Goal: Check status: Check status

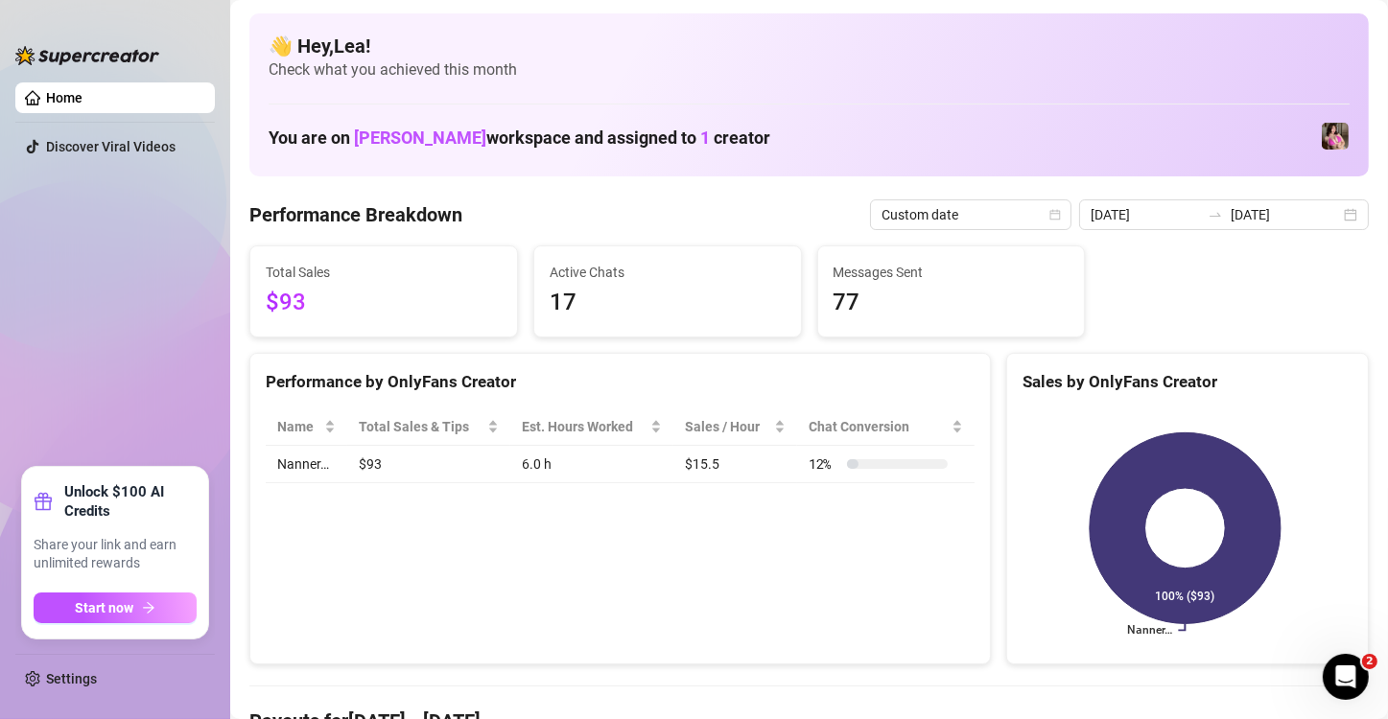
scroll to position [128, 0]
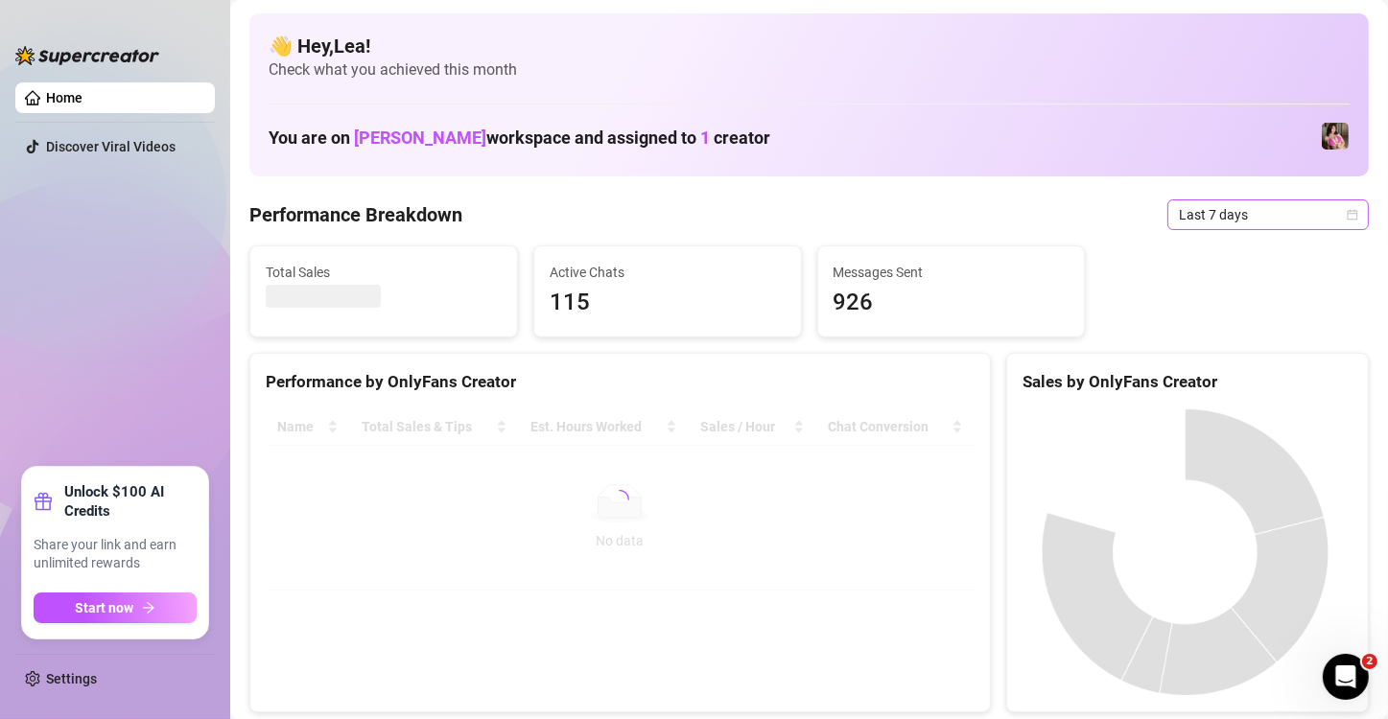
click at [1347, 218] on icon "calendar" at bounding box center [1353, 215] width 12 height 12
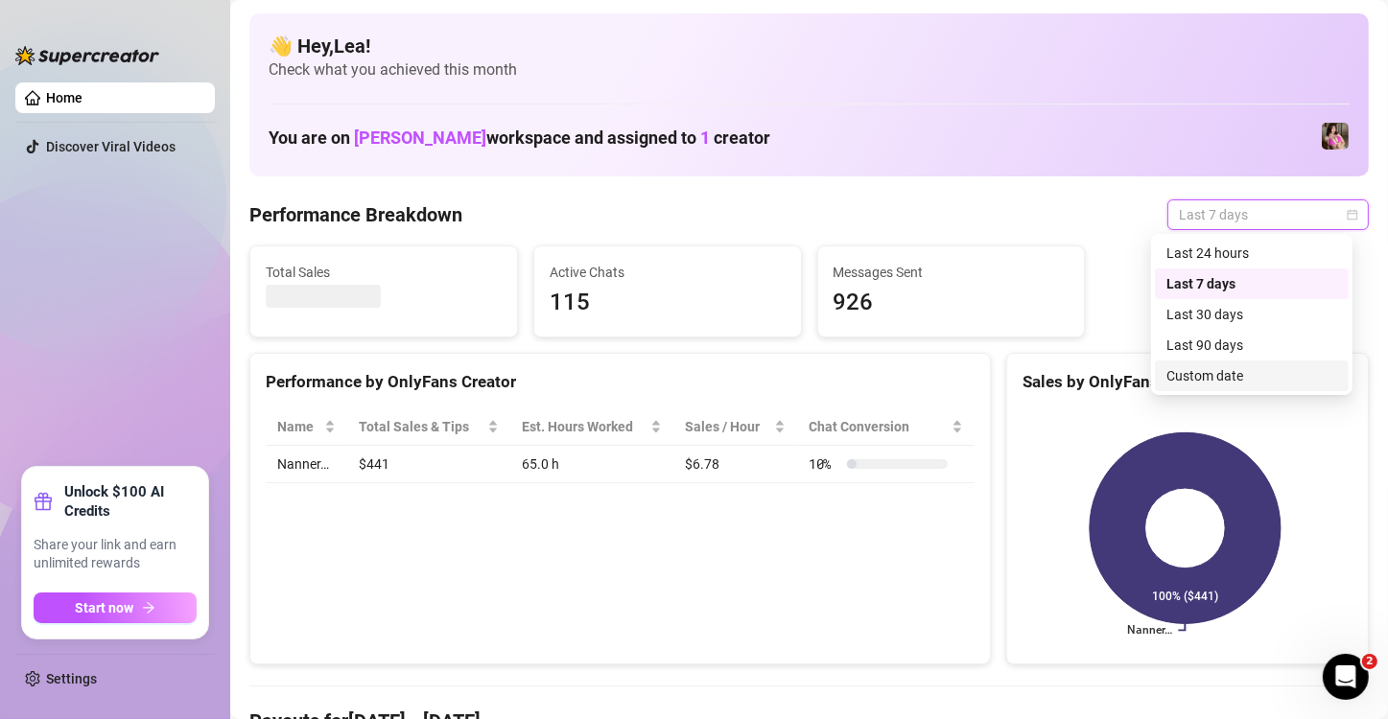
click at [1180, 371] on div "Custom date" at bounding box center [1251, 375] width 171 height 21
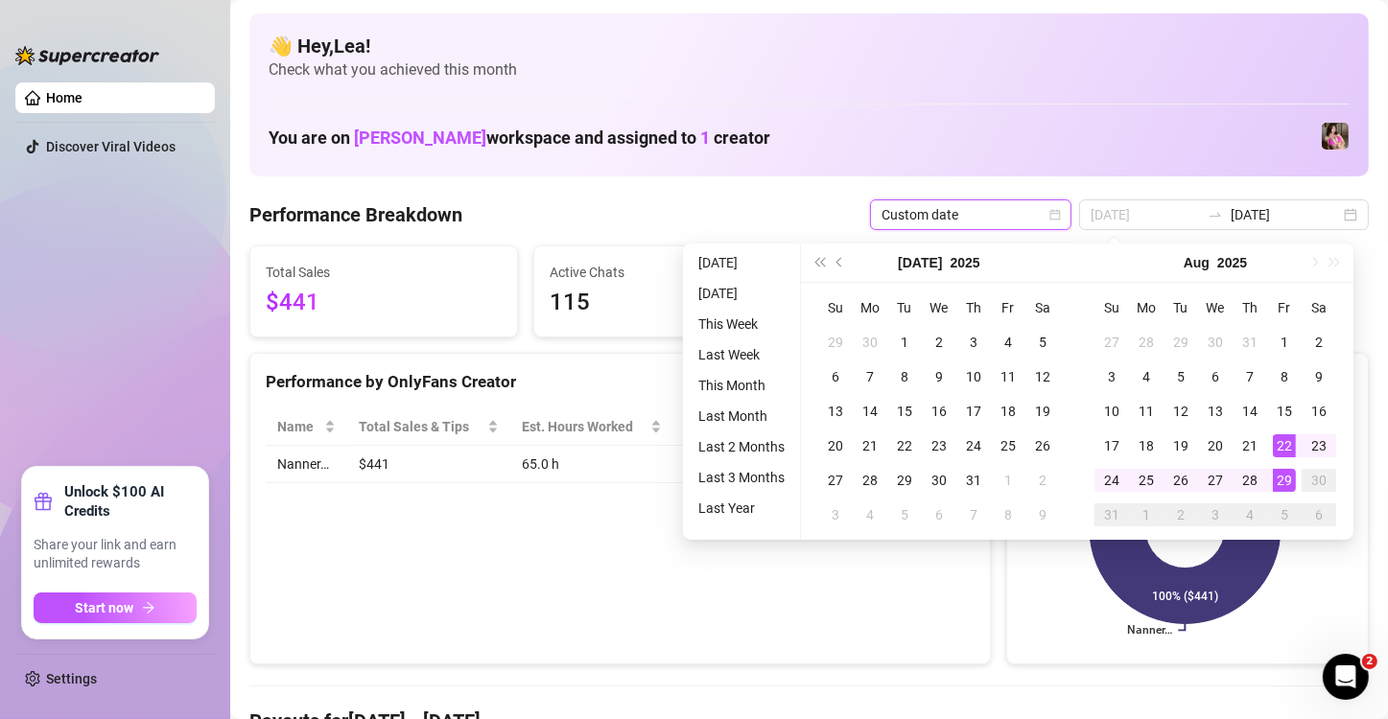
type input "[DATE]"
click at [1285, 475] on div "29" at bounding box center [1284, 480] width 23 height 23
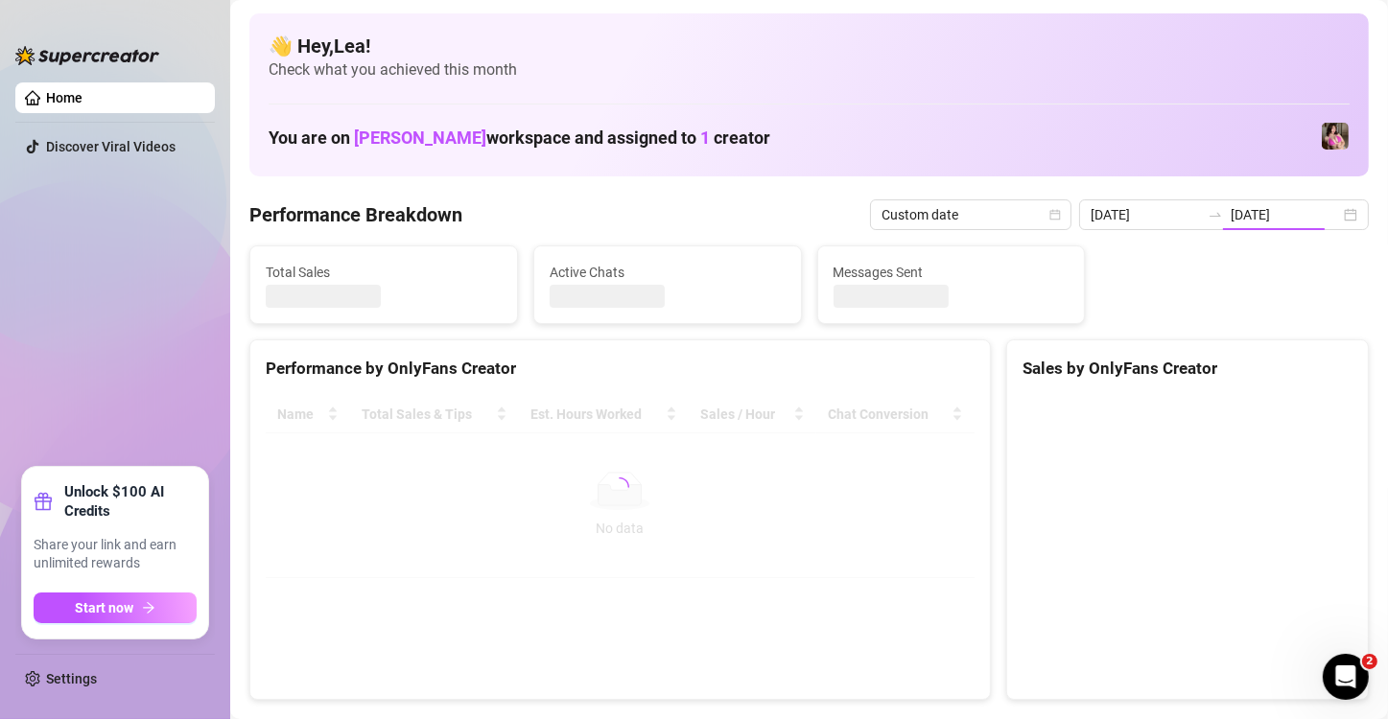
type input "[DATE]"
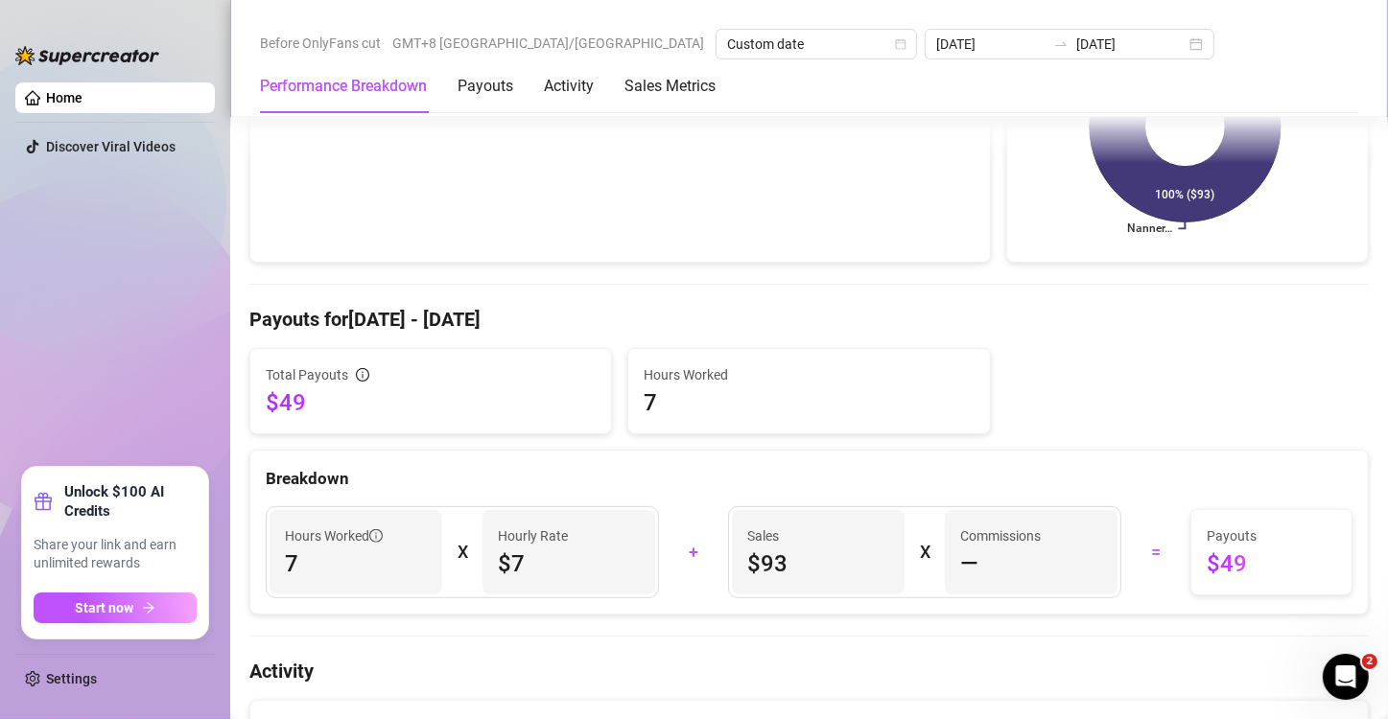
scroll to position [415, 0]
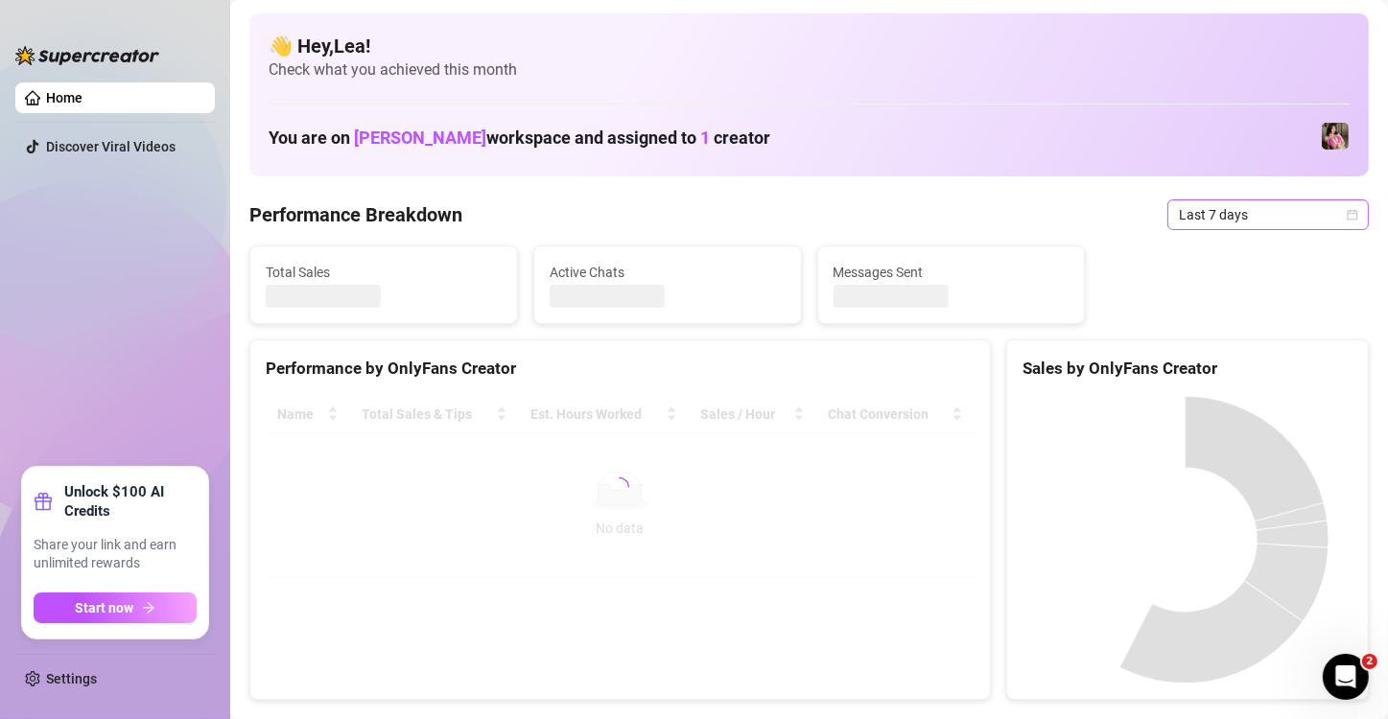
click at [1348, 211] on icon "calendar" at bounding box center [1353, 214] width 11 height 11
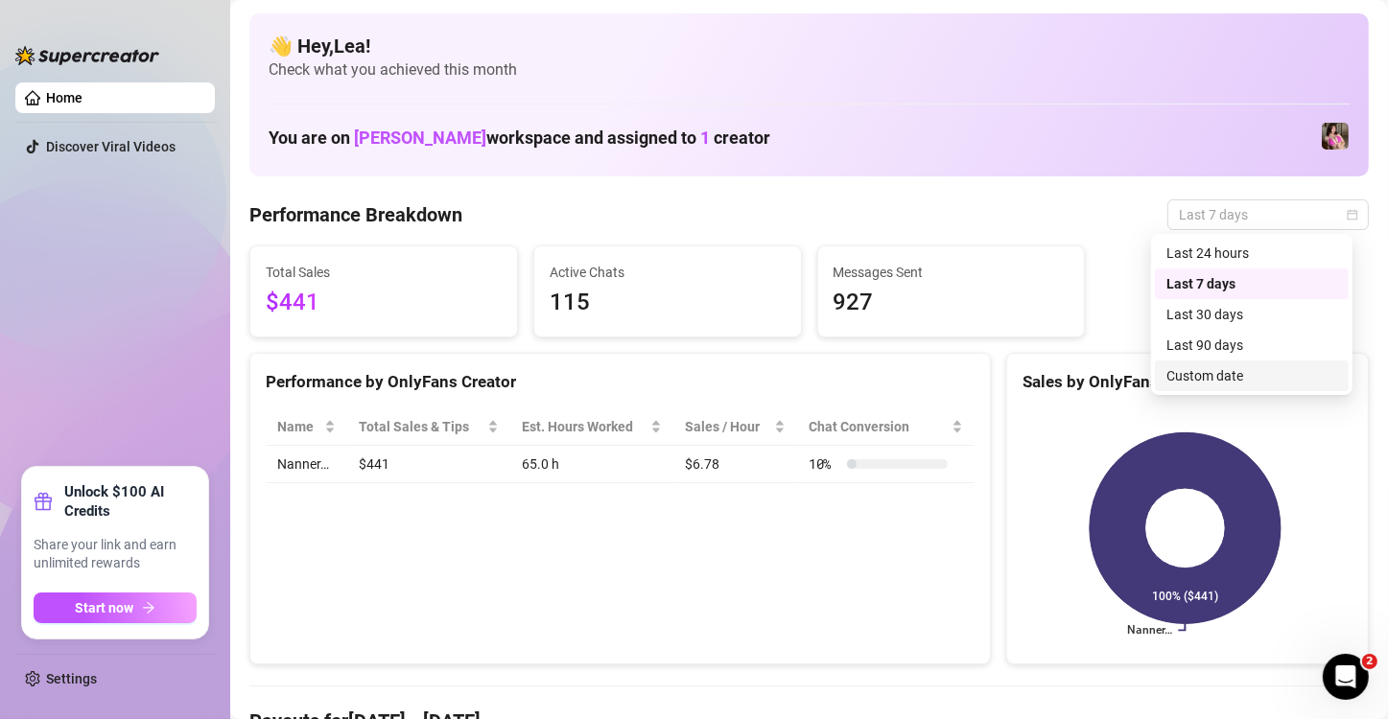
click at [1230, 383] on div "Custom date" at bounding box center [1251, 375] width 171 height 21
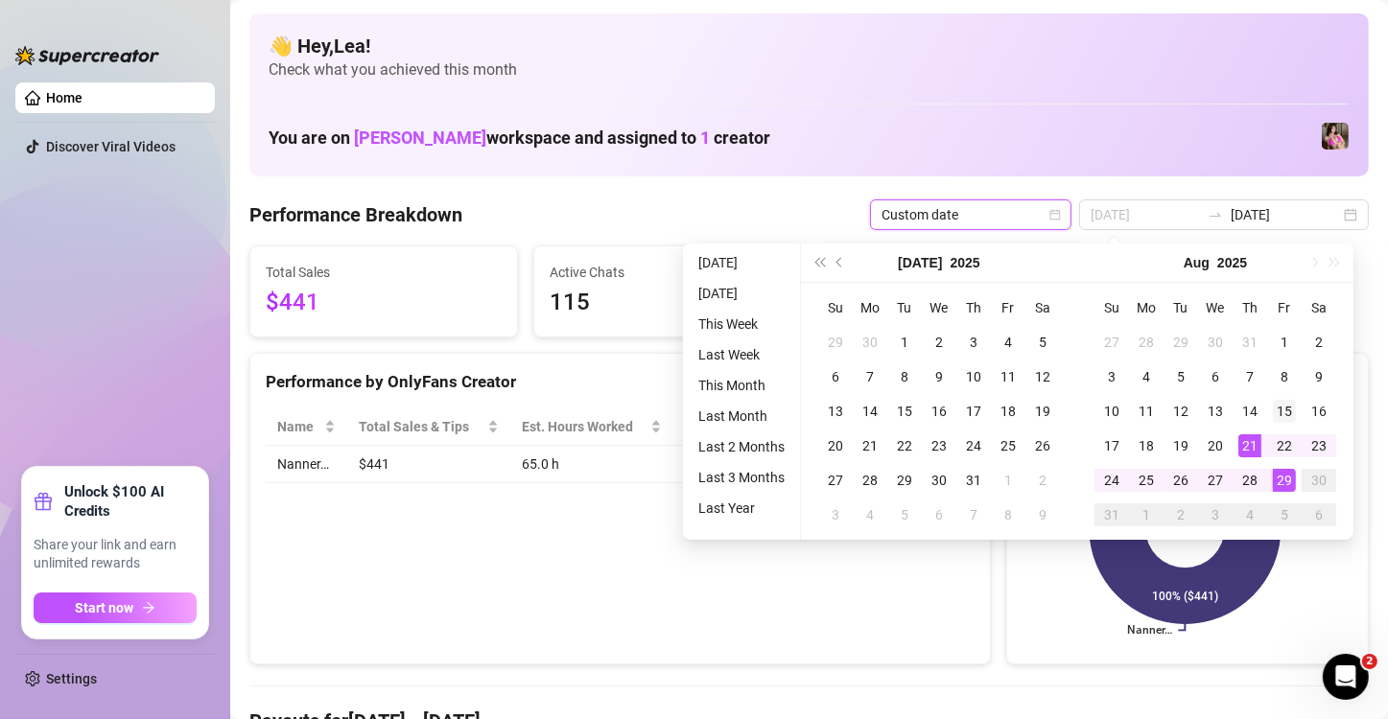
type input "[DATE]"
click at [1287, 412] on div "15" at bounding box center [1284, 411] width 23 height 23
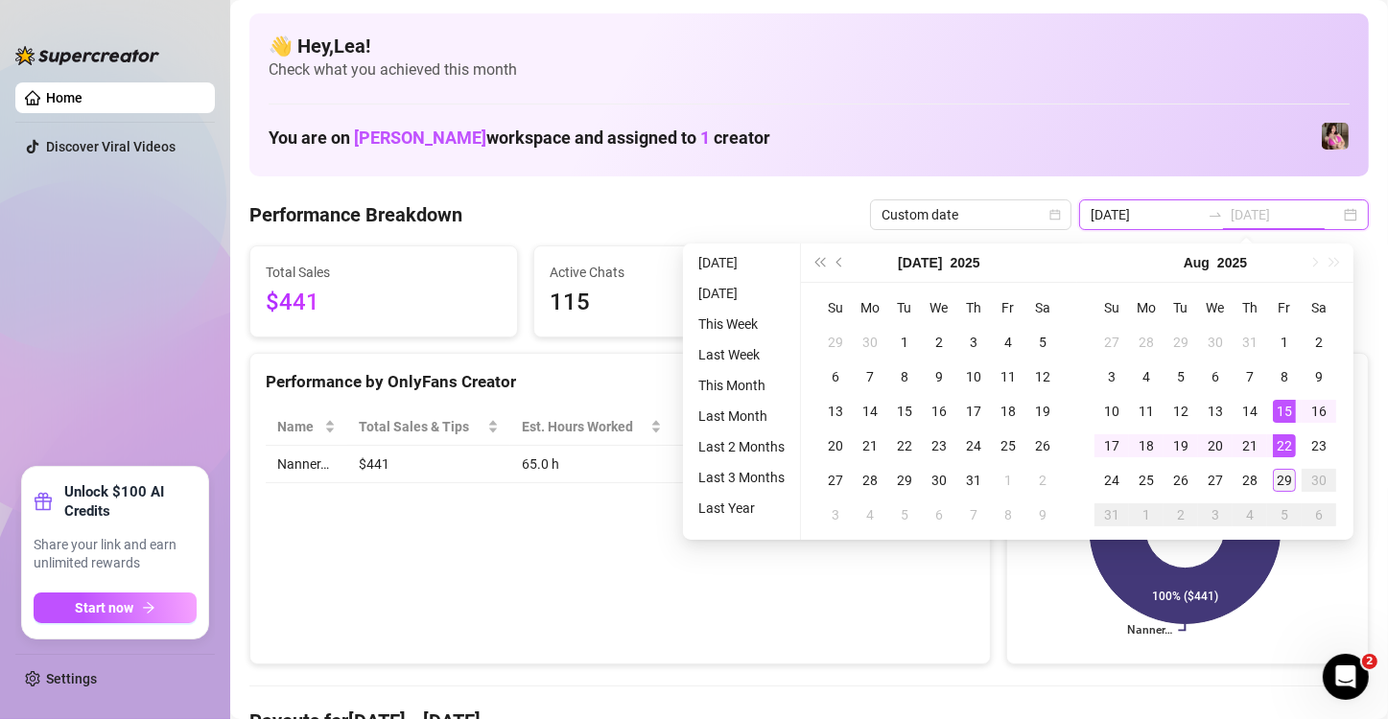
type input "[DATE]"
click at [1285, 477] on div "29" at bounding box center [1284, 480] width 23 height 23
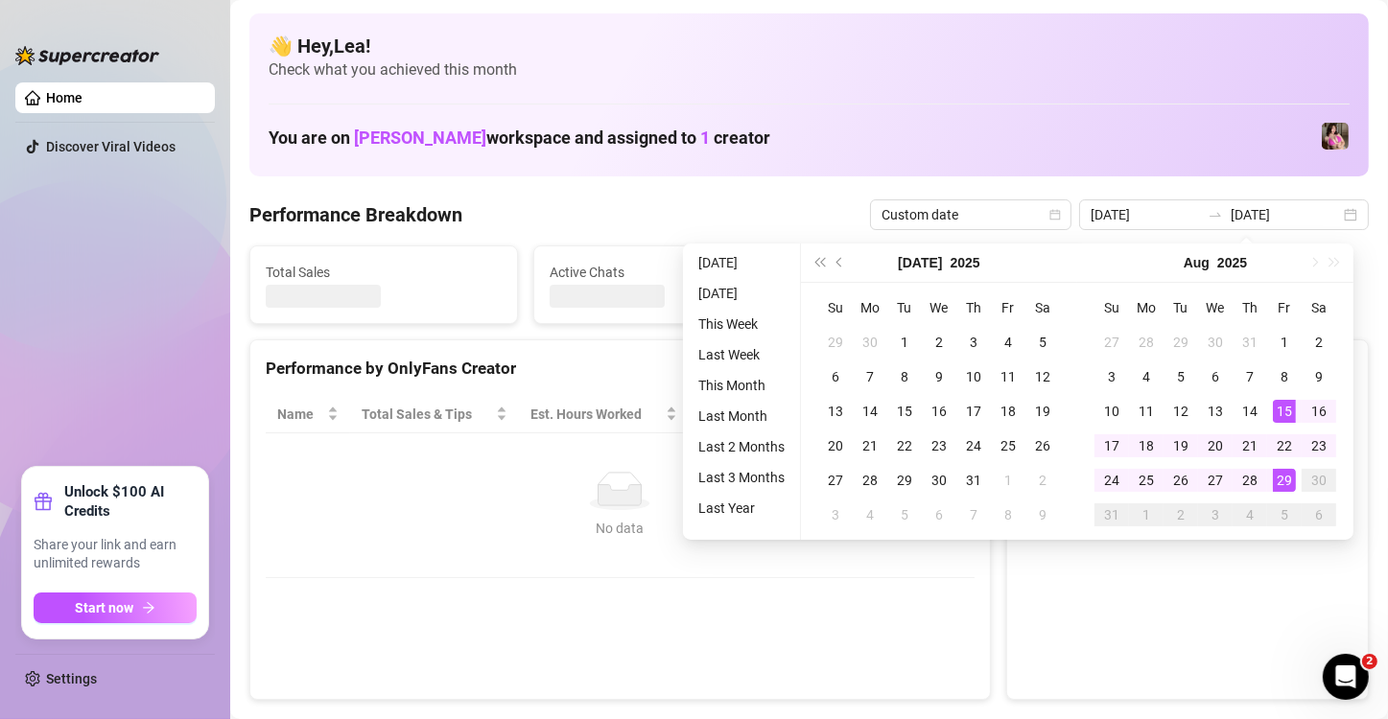
type input "[DATE]"
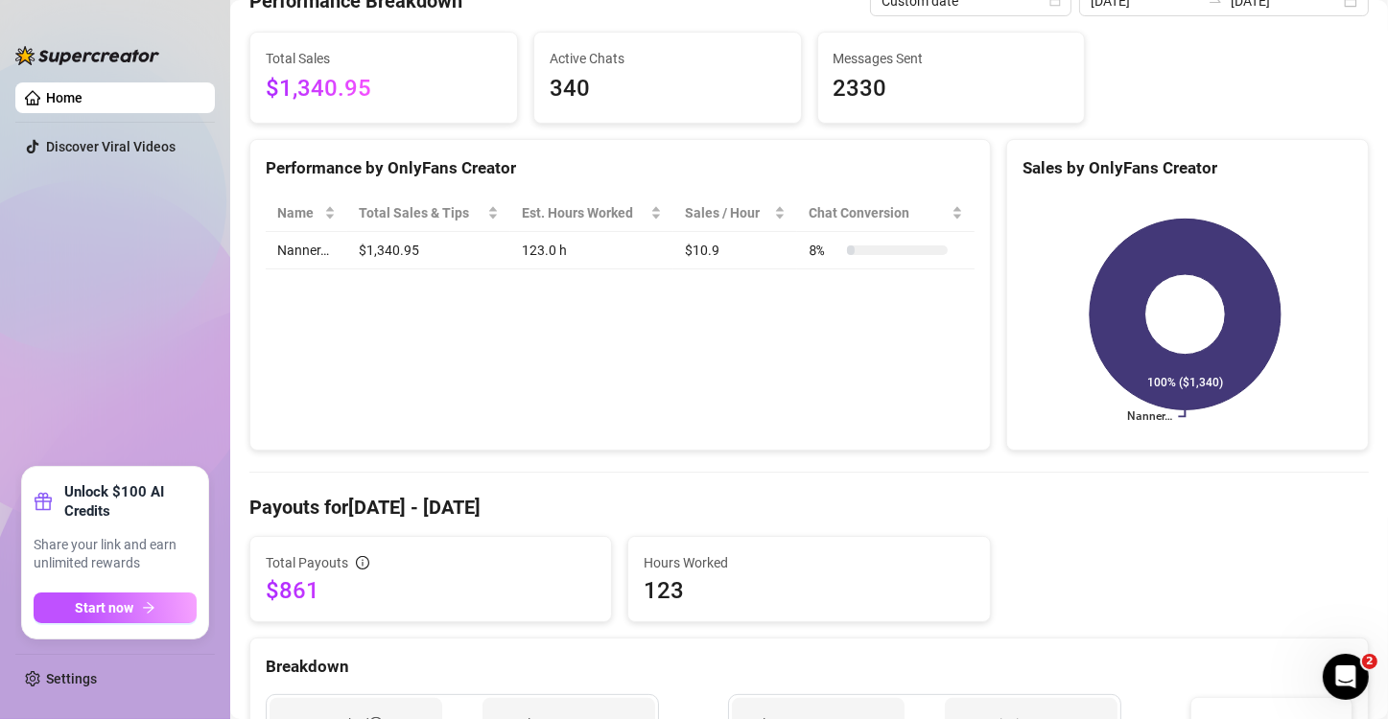
scroll to position [319, 0]
